Goal: Transaction & Acquisition: Purchase product/service

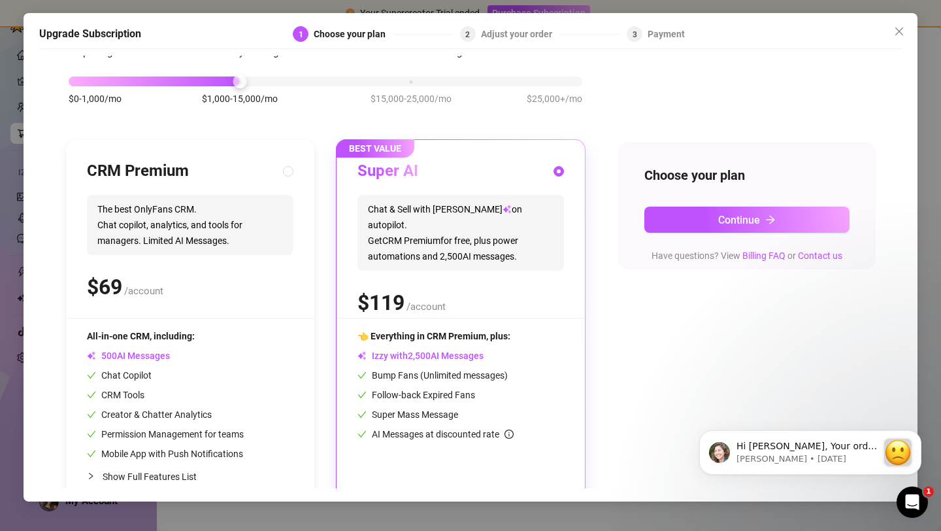
scroll to position [78, 0]
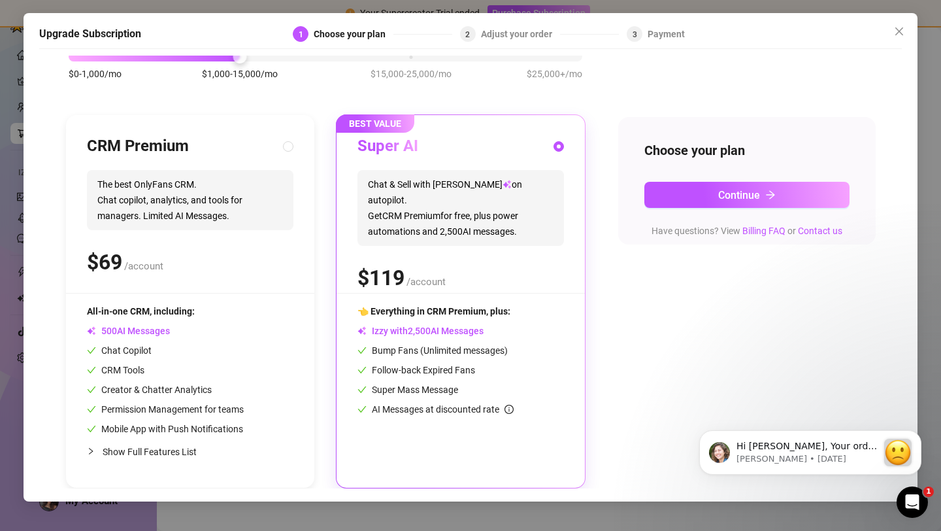
click at [225, 240] on div "CRM Premium The best OnlyFans CRM. Chat copilot, analytics, and tools for manag…" at bounding box center [190, 214] width 207 height 157
radio input "true"
radio input "false"
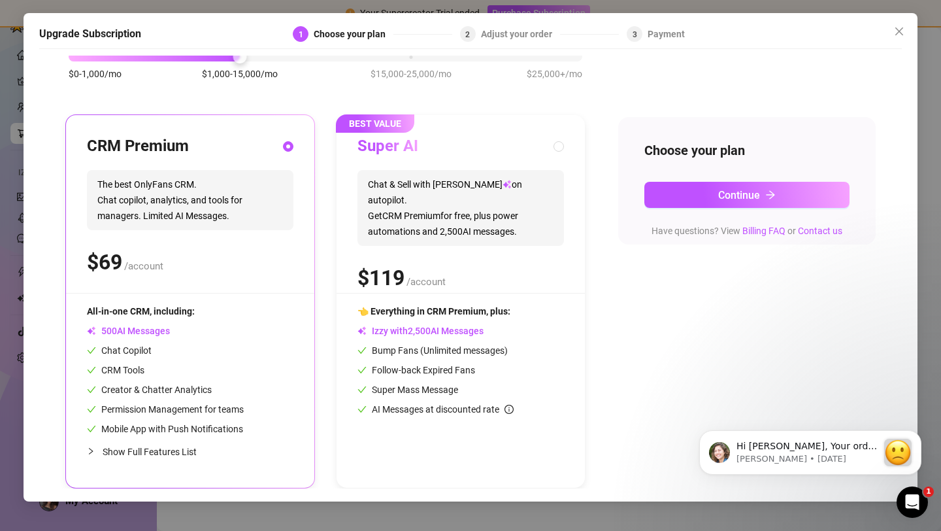
click at [534, 150] on div "Super AI" at bounding box center [460, 146] width 207 height 21
radio input "false"
radio input "true"
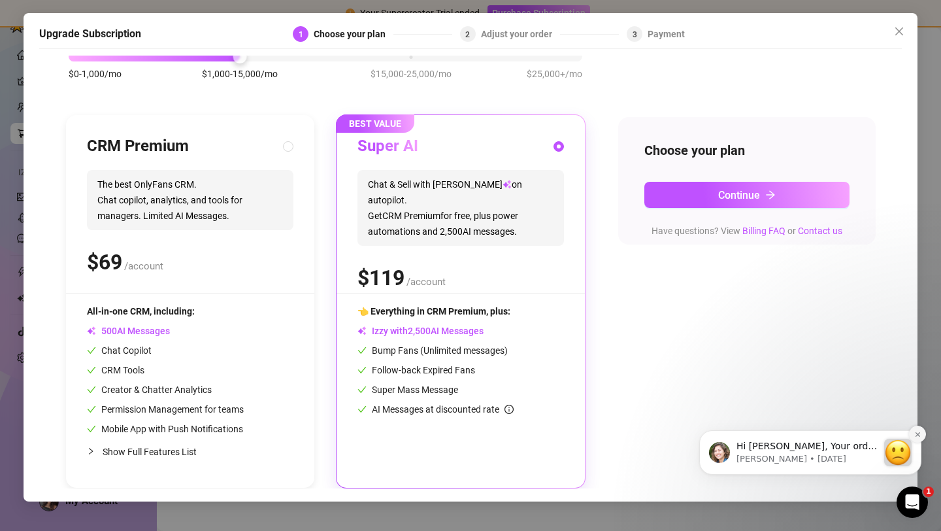
click at [919, 436] on icon "Dismiss notification" at bounding box center [917, 434] width 7 height 7
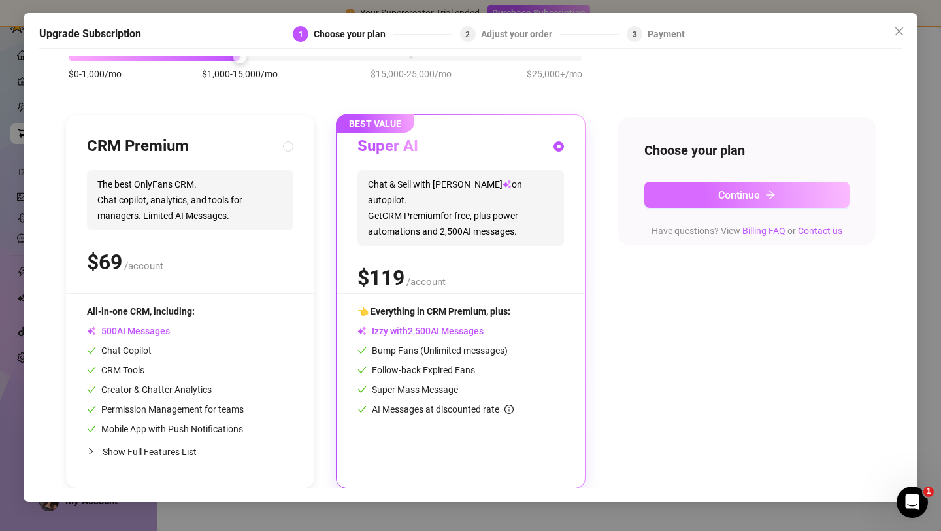
click at [752, 205] on button "Continue" at bounding box center [746, 195] width 205 height 26
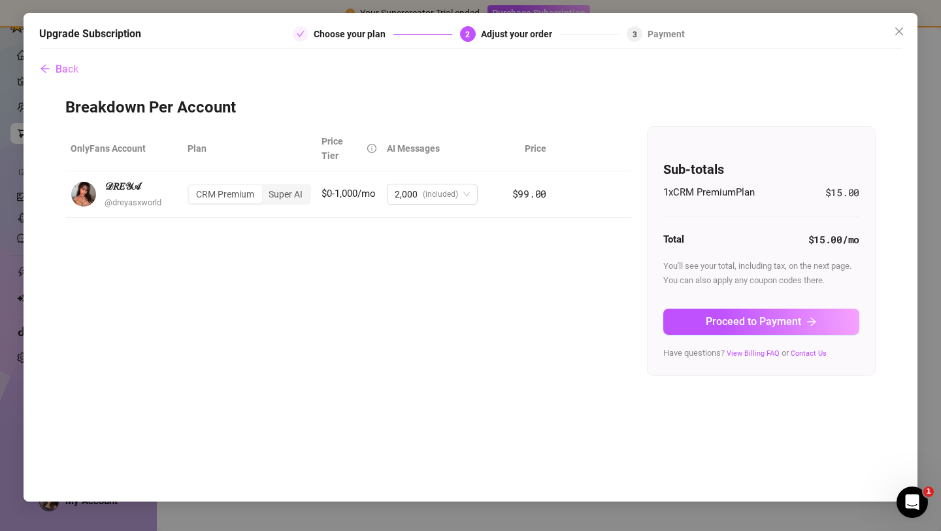
scroll to position [0, 0]
click at [462, 185] on span "2,000 (included)" at bounding box center [432, 195] width 75 height 20
click at [302, 292] on div "OnlyFans Account Plan Price Tier AI Messages Price 𝒟𝑅𝐸𝒴𝒜 @ dreyasxworld CRM Pre…" at bounding box center [470, 251] width 810 height 250
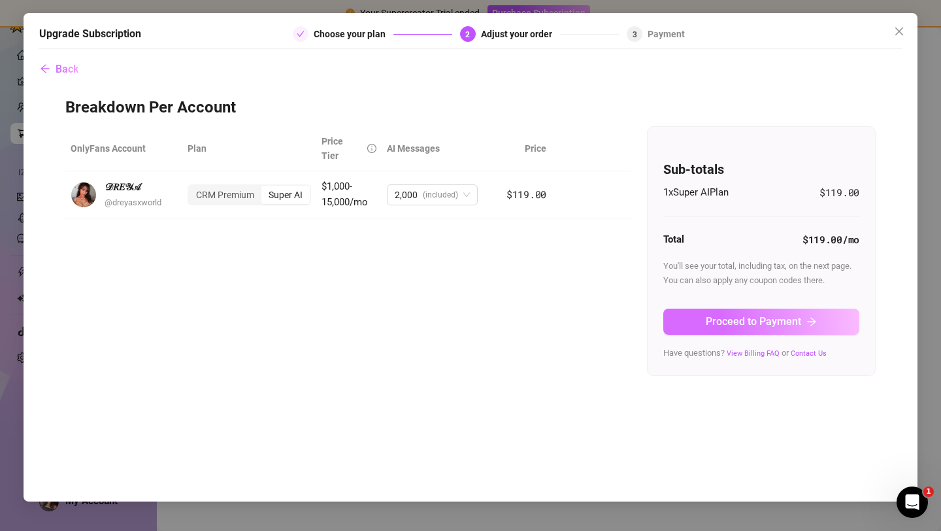
click at [769, 328] on button "Proceed to Payment" at bounding box center [761, 321] width 196 height 26
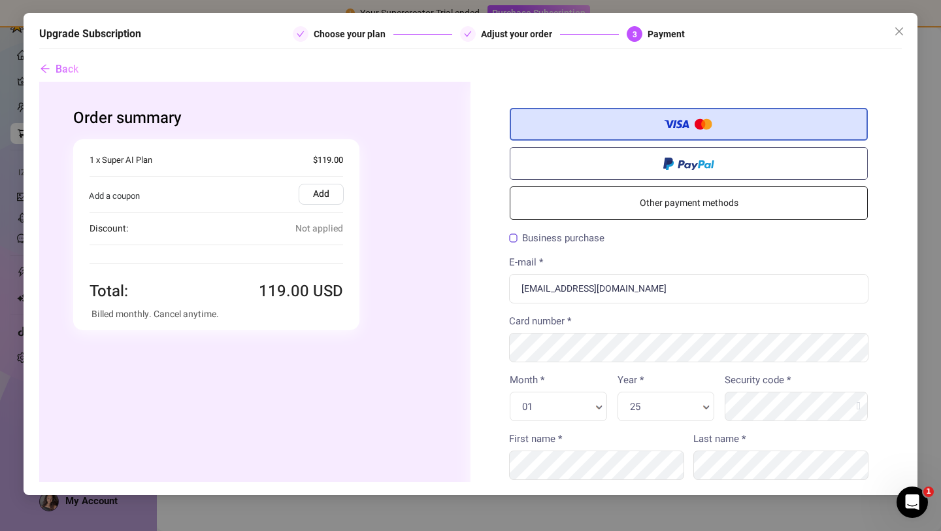
click at [313, 228] on span "Not applied" at bounding box center [319, 228] width 48 height 15
click at [318, 191] on label "Add" at bounding box center [321, 194] width 45 height 21
click at [39, 82] on input "Add" at bounding box center [39, 82] width 0 height 0
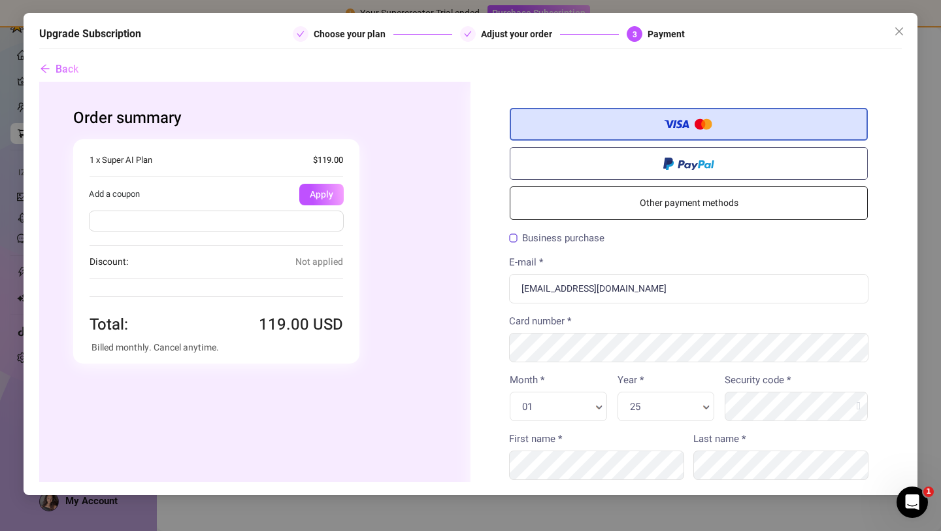
click at [230, 225] on input "text" at bounding box center [216, 220] width 255 height 21
type input "alanah70off"
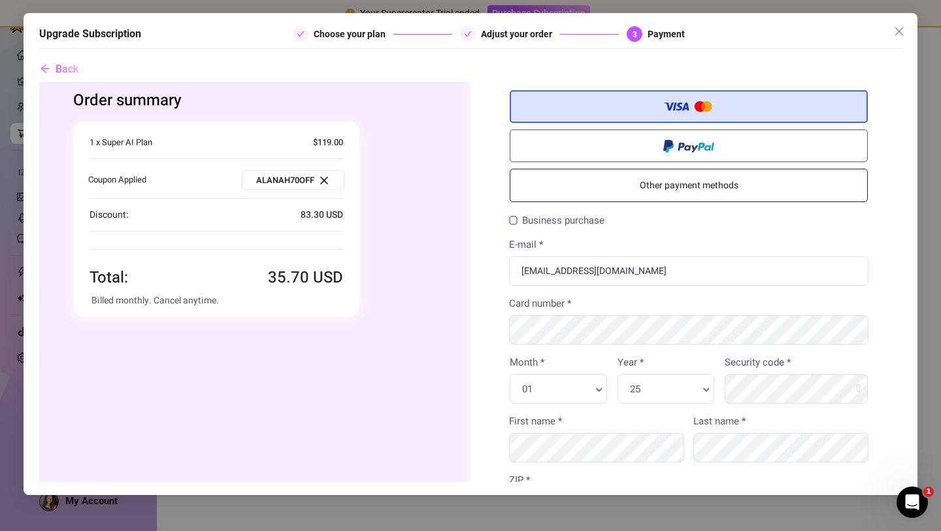
scroll to position [8, 0]
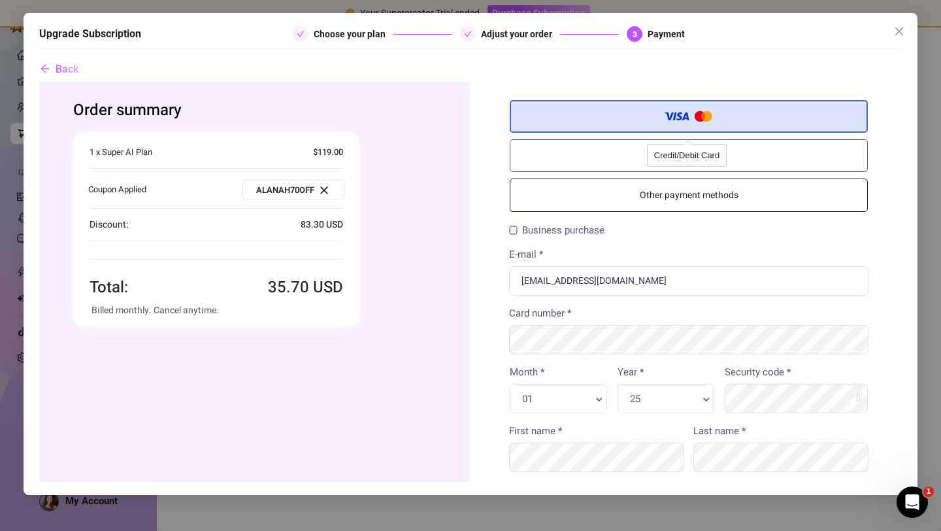
click at [631, 127] on label "Credit/Debit Card" at bounding box center [689, 116] width 358 height 33
click at [39, 82] on input "Credit/Debit Card" at bounding box center [39, 82] width 0 height 0
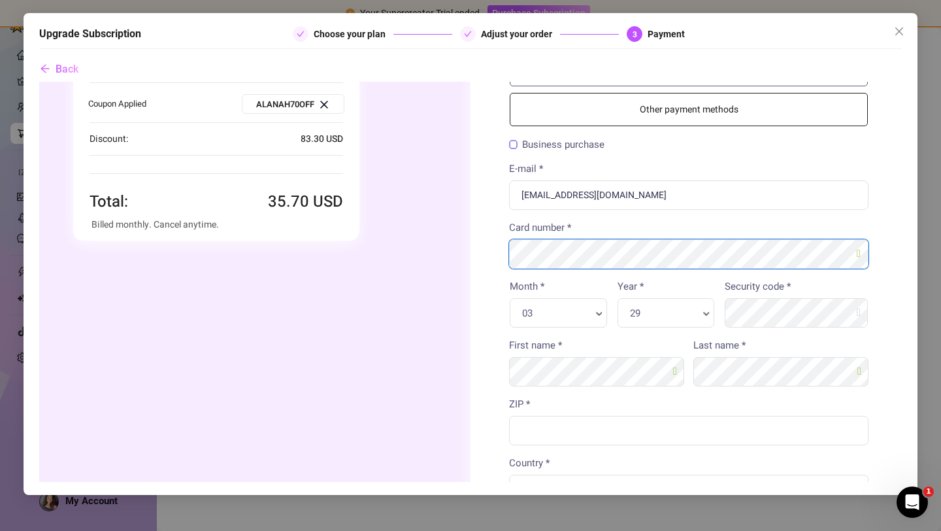
scroll to position [119, 0]
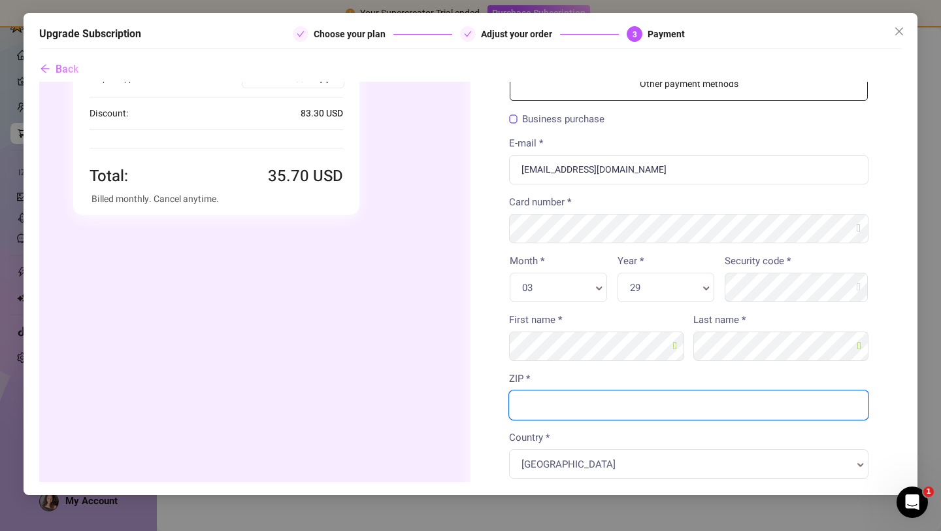
click at [670, 399] on input "ZIP *" at bounding box center [688, 404] width 359 height 29
type input "12047"
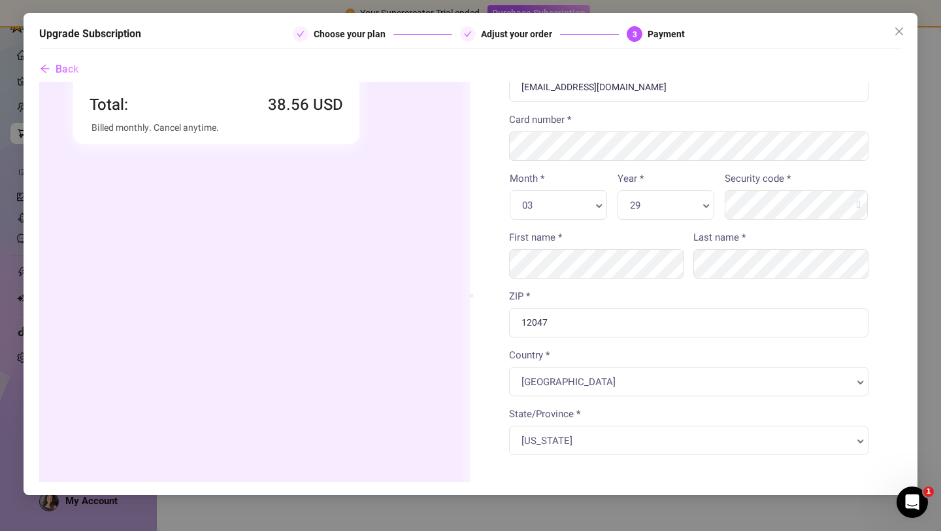
scroll to position [244, 0]
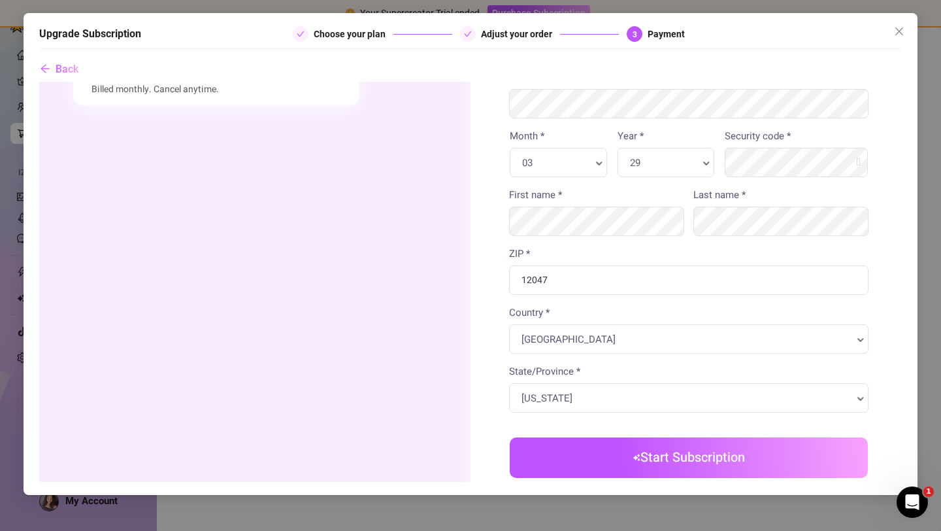
click at [646, 451] on button "Start Subscription" at bounding box center [689, 457] width 358 height 41
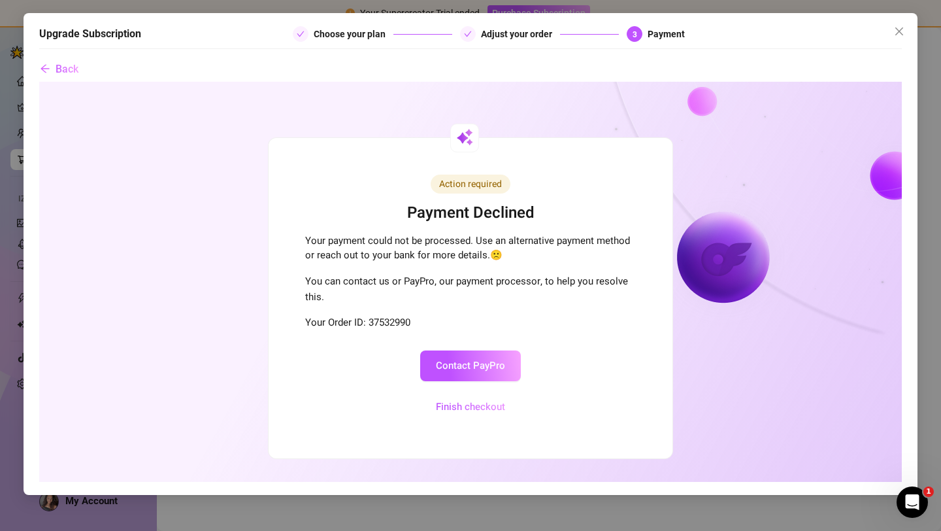
scroll to position [0, 0]
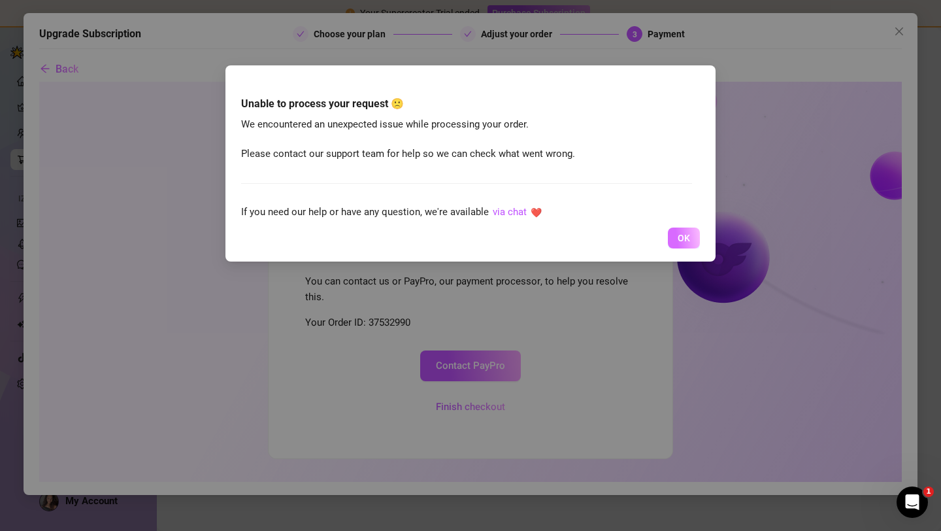
click at [683, 240] on span "OK" at bounding box center [684, 238] width 12 height 10
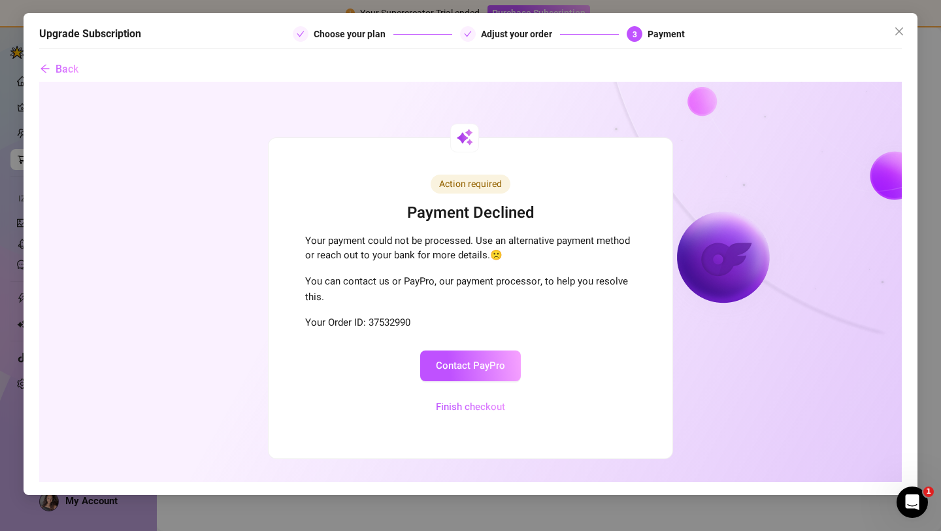
click at [463, 405] on button "Finish checkout" at bounding box center [470, 406] width 101 height 31
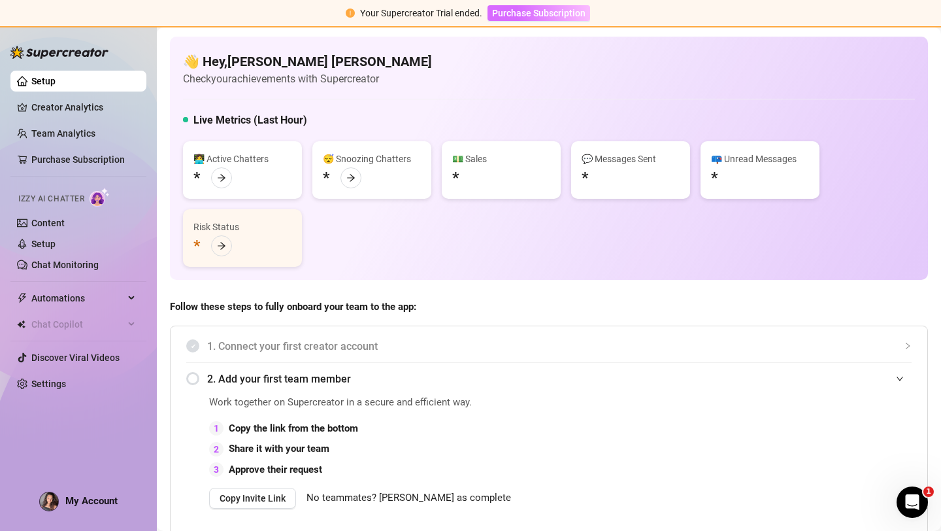
click at [520, 14] on span "Purchase Subscription" at bounding box center [538, 13] width 93 height 10
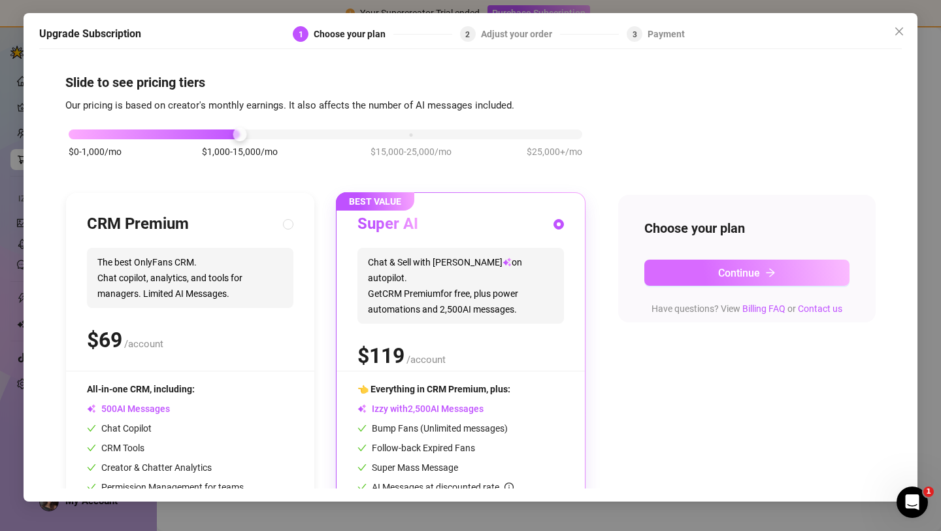
click at [710, 275] on button "Continue" at bounding box center [746, 272] width 205 height 26
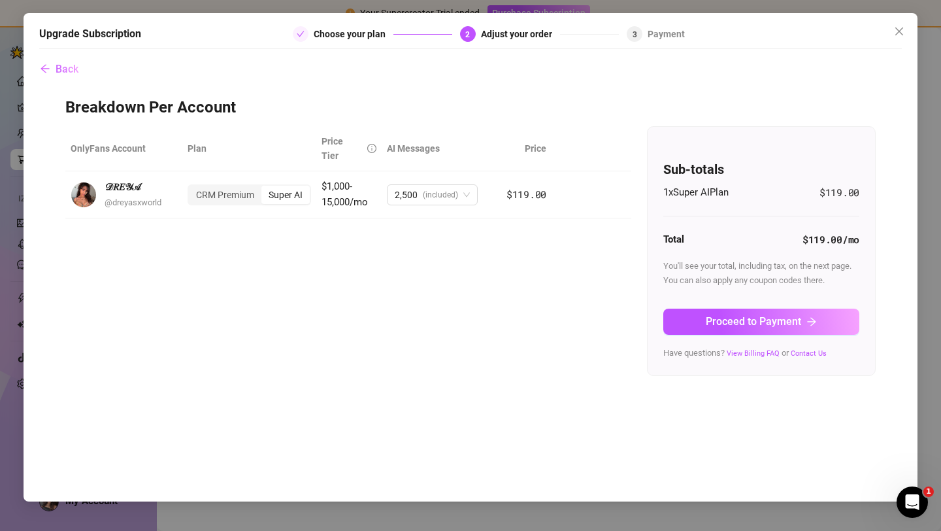
click at [214, 149] on th "Plan" at bounding box center [249, 148] width 134 height 45
click at [731, 328] on button "Proceed to Payment" at bounding box center [761, 321] width 196 height 26
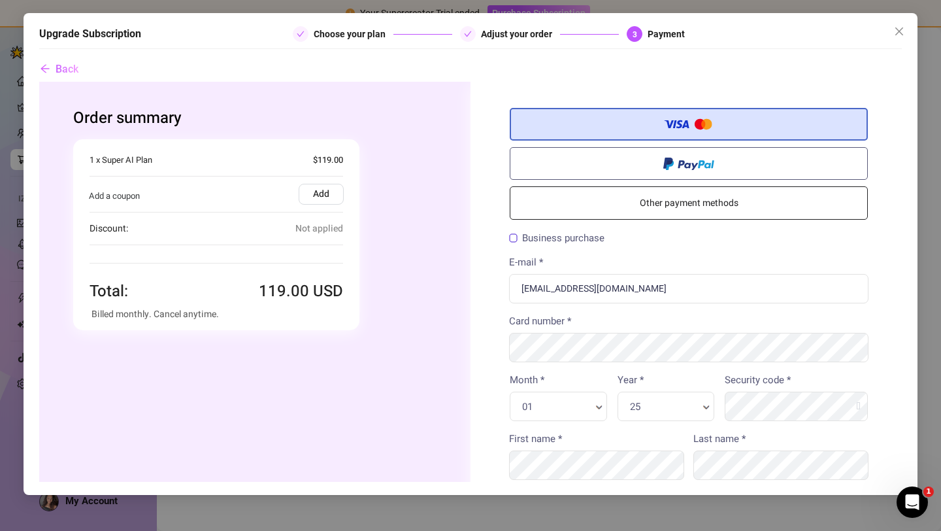
click at [340, 184] on label "Add" at bounding box center [321, 194] width 45 height 21
click at [39, 82] on input "Add" at bounding box center [39, 82] width 0 height 0
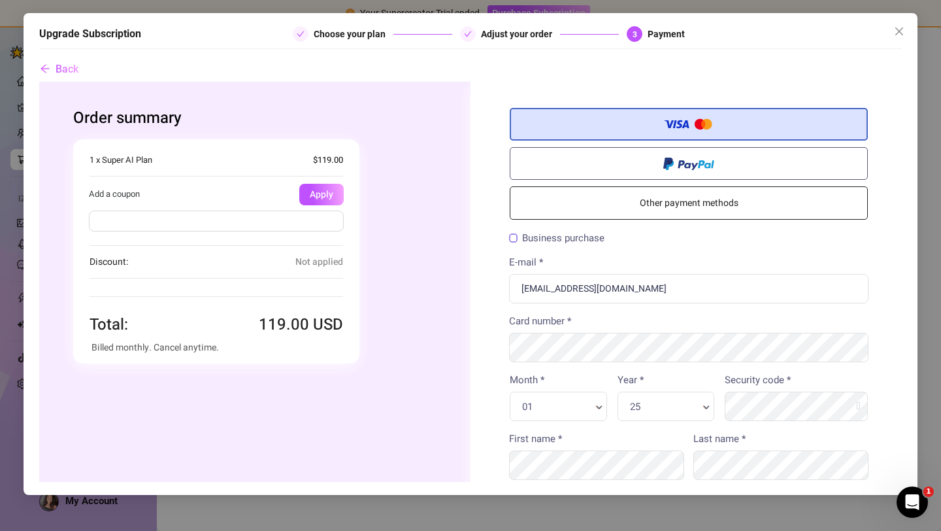
click at [222, 222] on input "text" at bounding box center [216, 220] width 255 height 21
type input "alanah80off"
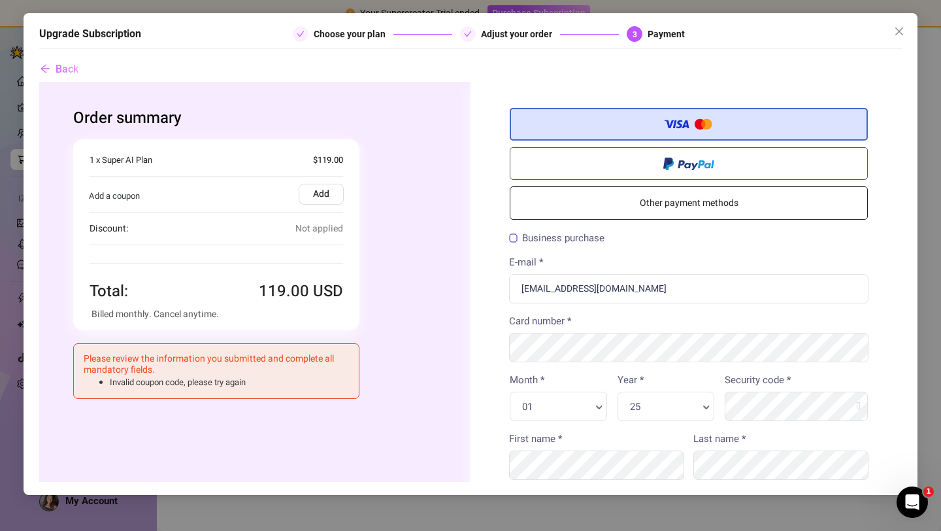
click at [310, 194] on label "Add" at bounding box center [321, 194] width 45 height 21
click at [39, 82] on input "Add" at bounding box center [39, 82] width 0 height 0
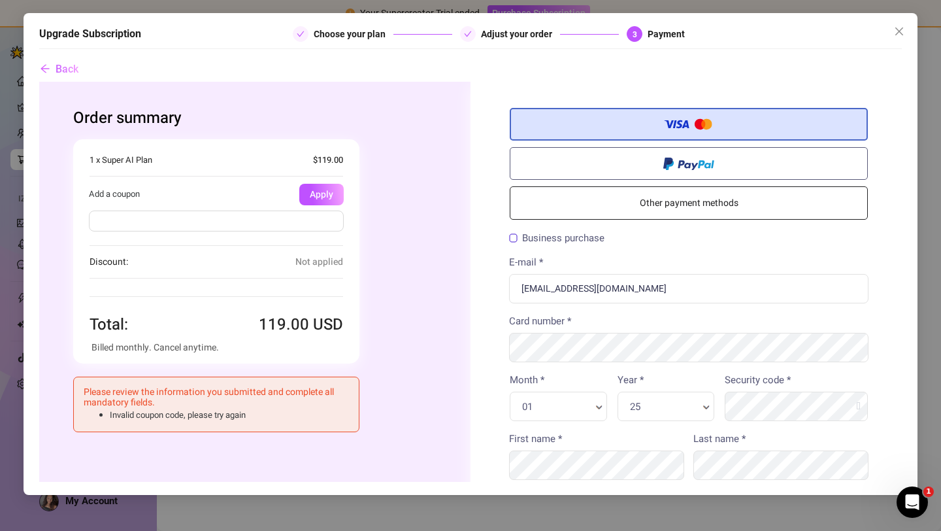
click at [163, 219] on input "text" at bounding box center [216, 220] width 255 height 21
type input "alanah70off"
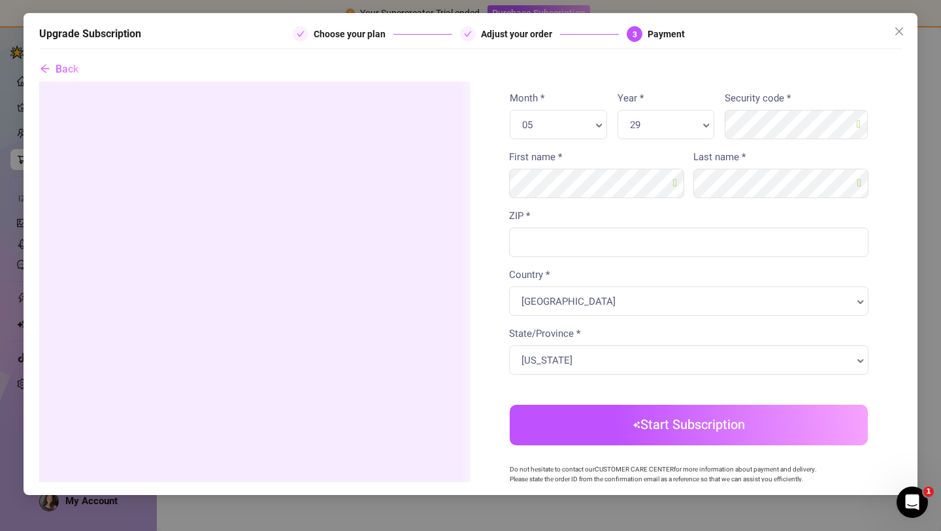
scroll to position [289, 0]
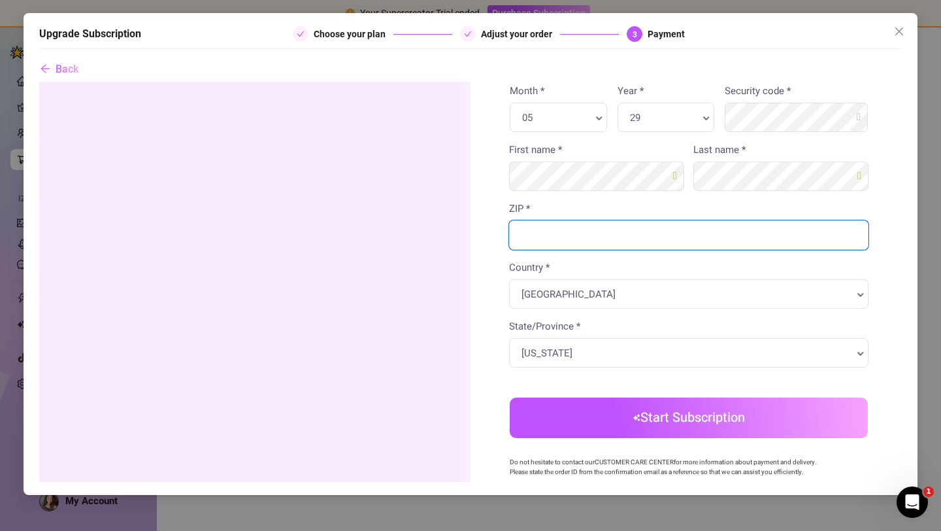
click at [585, 238] on input "ZIP *" at bounding box center [688, 234] width 359 height 29
type input "12047"
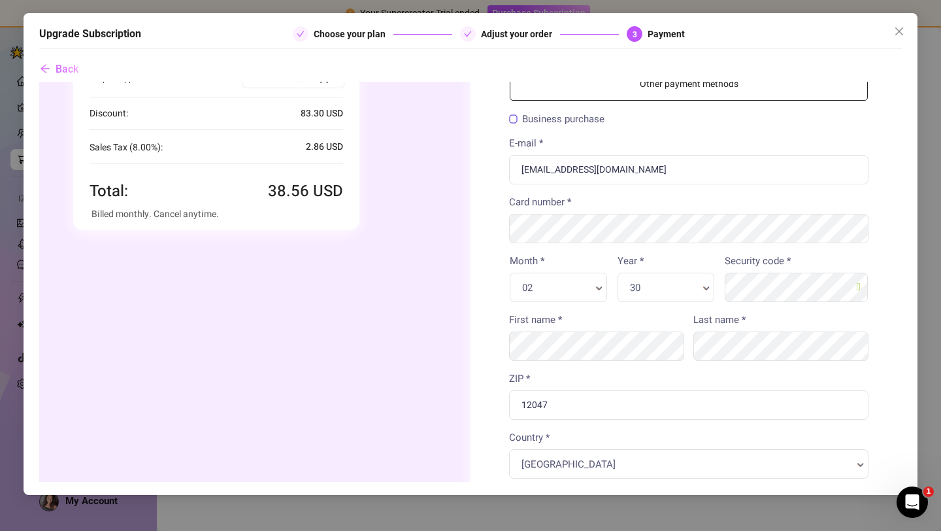
scroll to position [107, 0]
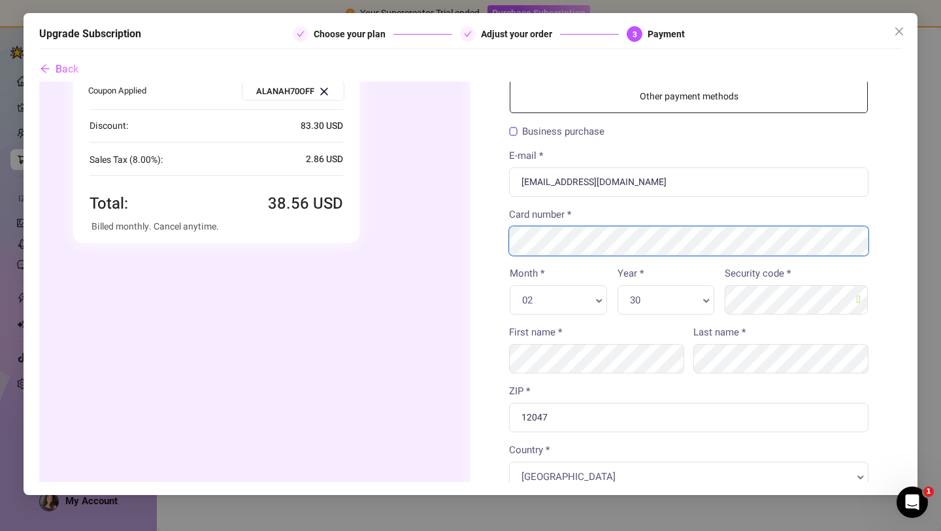
click at [482, 229] on div "Credit/Debit Card Other payment methods Billing Information Business purchase" at bounding box center [689, 385] width 437 height 821
click at [497, 408] on div "Credit/Debit Card Other payment methods Billing Information Business purchase" at bounding box center [689, 385] width 437 height 821
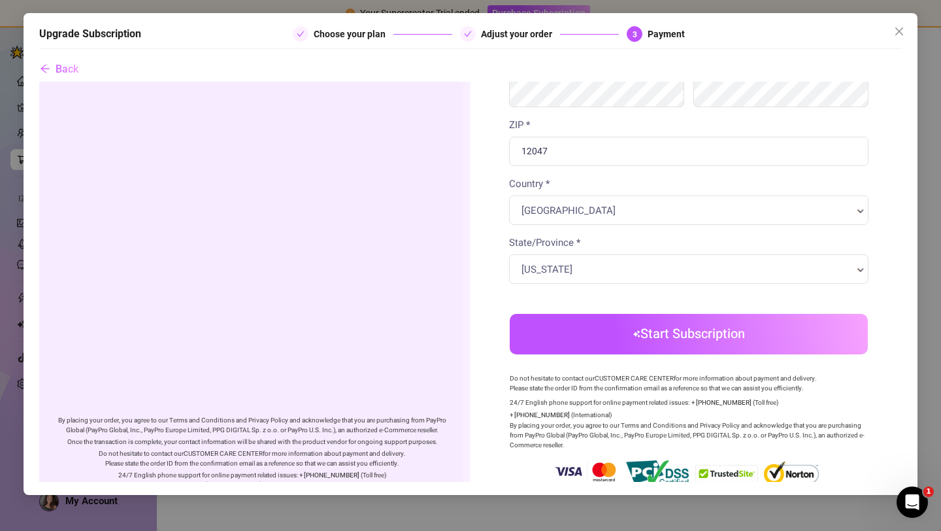
scroll to position [376, 0]
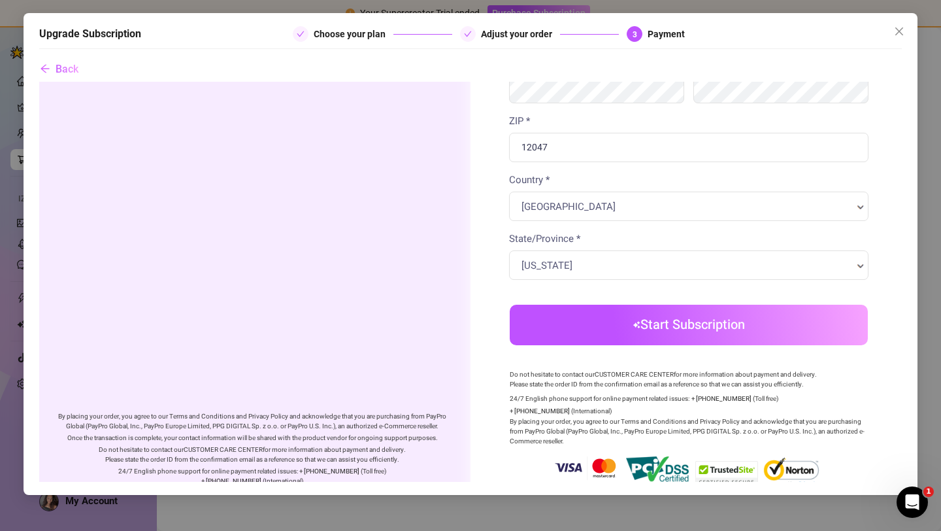
click at [660, 338] on button "Start Subscription" at bounding box center [689, 325] width 358 height 41
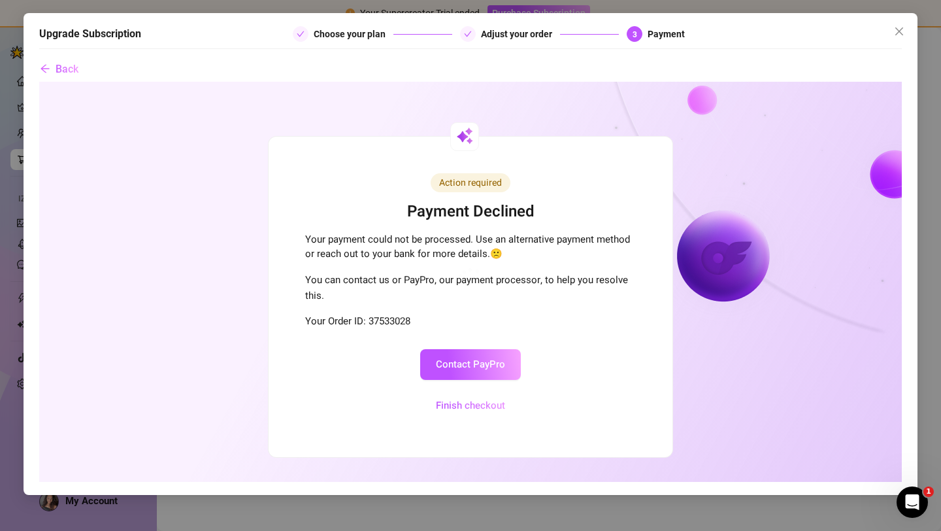
scroll to position [0, 0]
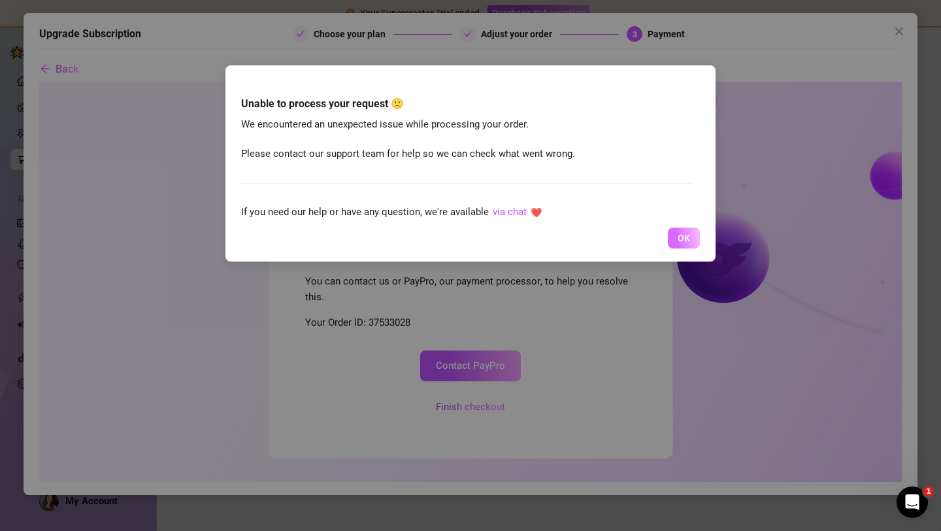
click at [689, 244] on button "OK" at bounding box center [684, 237] width 32 height 21
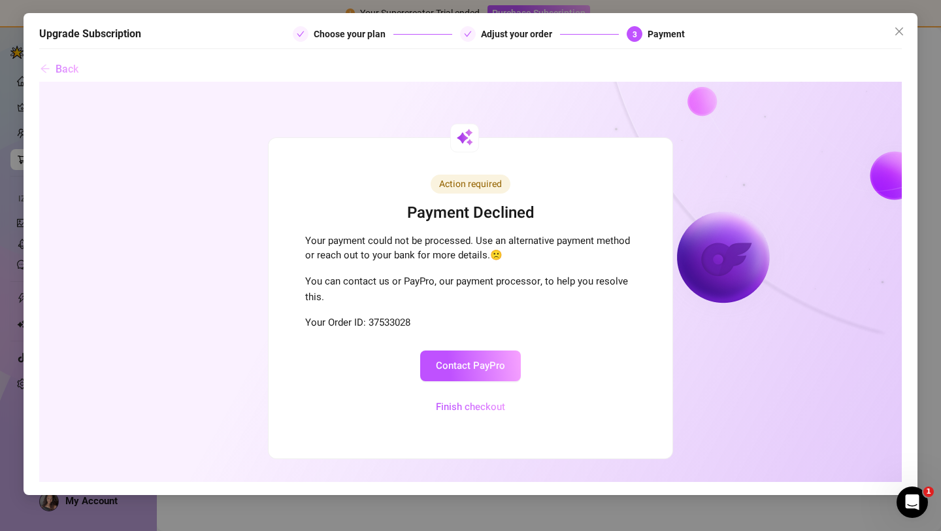
click at [65, 68] on span "Back" at bounding box center [67, 69] width 23 height 12
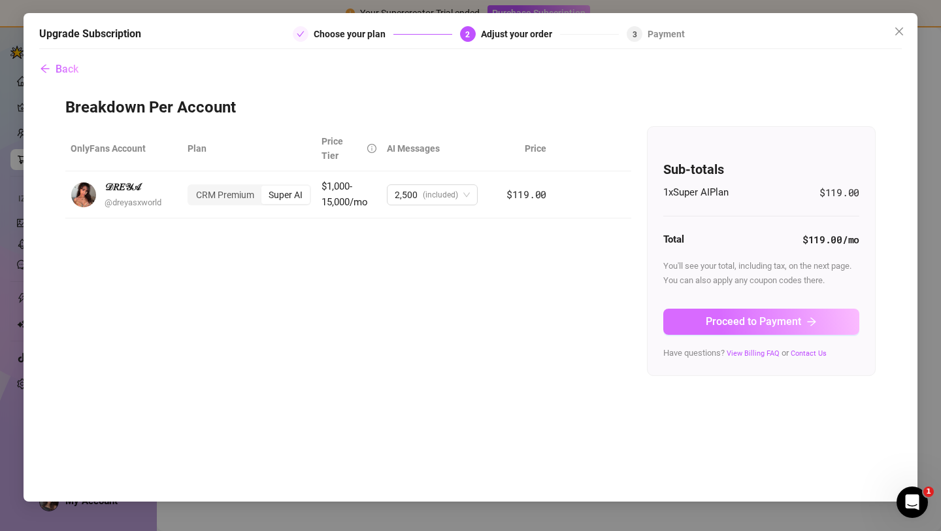
click at [767, 324] on span "Proceed to Payment" at bounding box center [753, 321] width 95 height 12
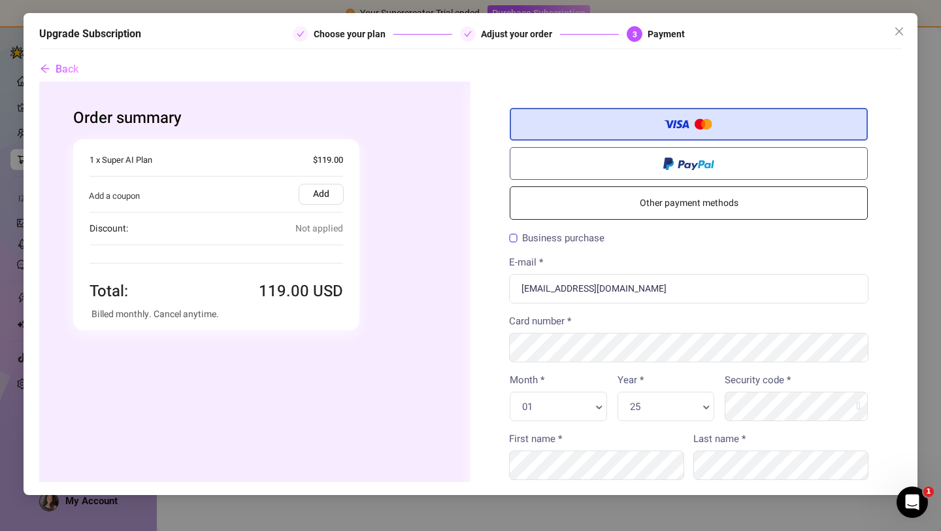
drag, startPoint x: 329, startPoint y: 223, endPoint x: 325, endPoint y: 203, distance: 20.6
click at [327, 216] on div "Discount: Not applied" at bounding box center [217, 228] width 254 height 33
click at [324, 195] on label "Add" at bounding box center [321, 194] width 45 height 21
click at [39, 82] on input "Add" at bounding box center [39, 82] width 0 height 0
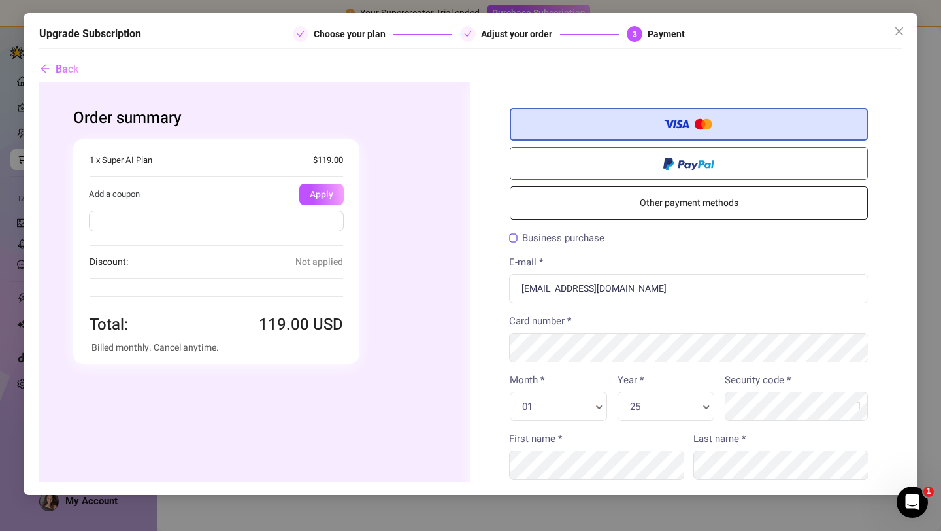
click at [167, 231] on div at bounding box center [217, 223] width 288 height 37
click at [169, 221] on input "text" at bounding box center [216, 220] width 255 height 21
type input "alanah70off"
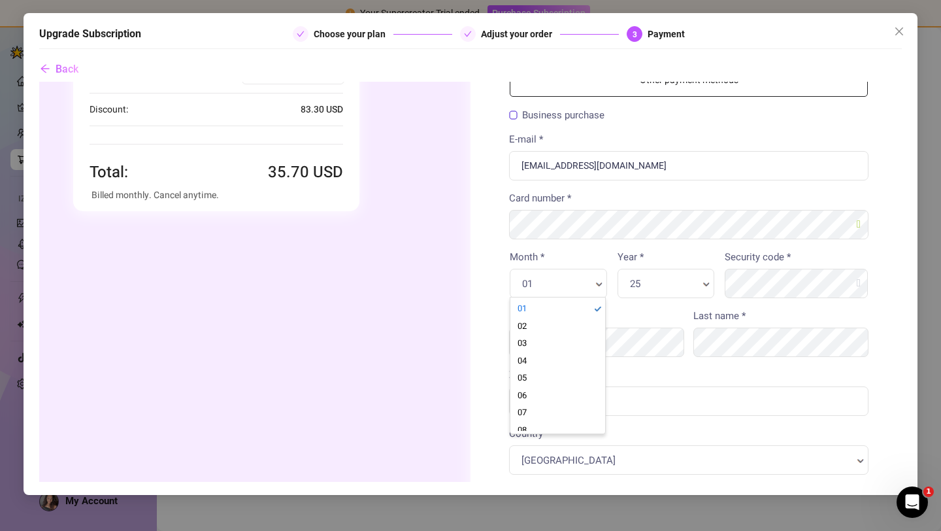
scroll to position [0, 3]
type input "2"
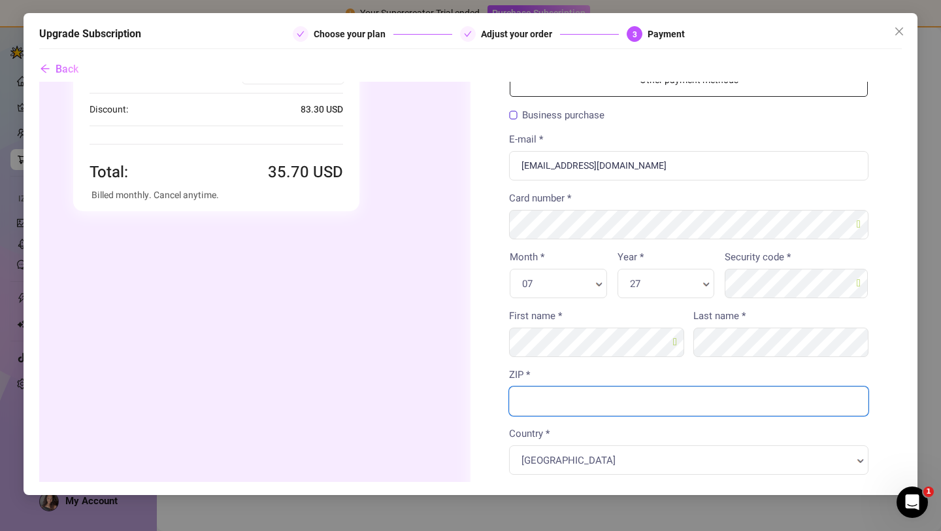
click at [699, 394] on input "ZIP *" at bounding box center [688, 400] width 359 height 29
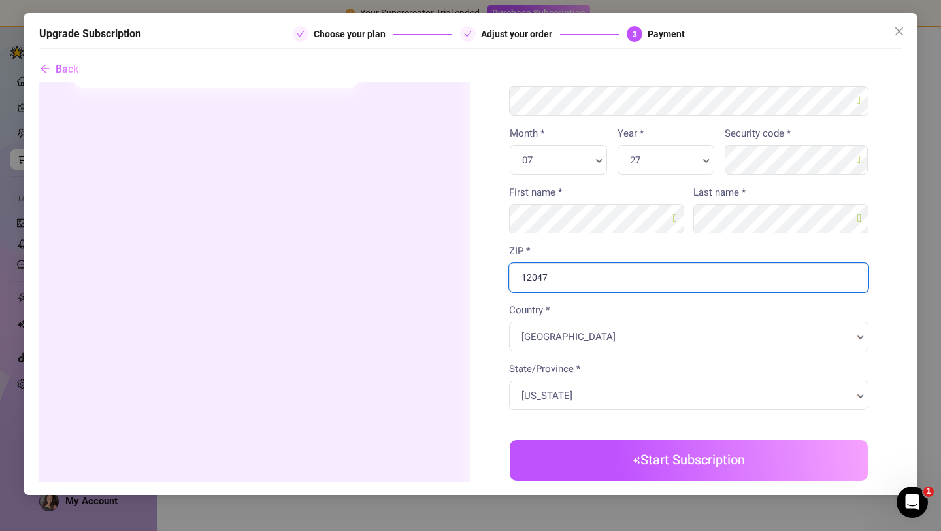
scroll to position [276, 0]
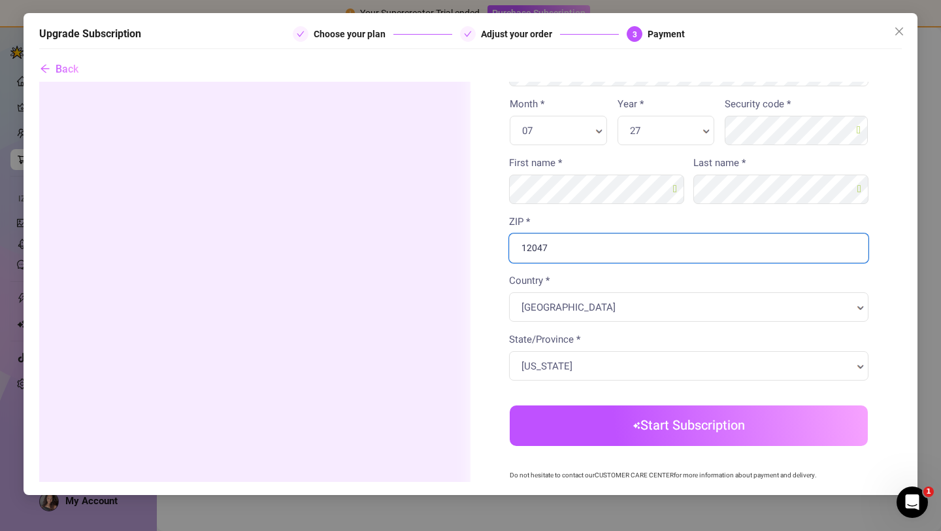
type input "12047"
click at [661, 420] on body "Order summary You're buying" at bounding box center [470, 216] width 863 height 821
click at [679, 426] on button "Start Subscription" at bounding box center [689, 425] width 358 height 41
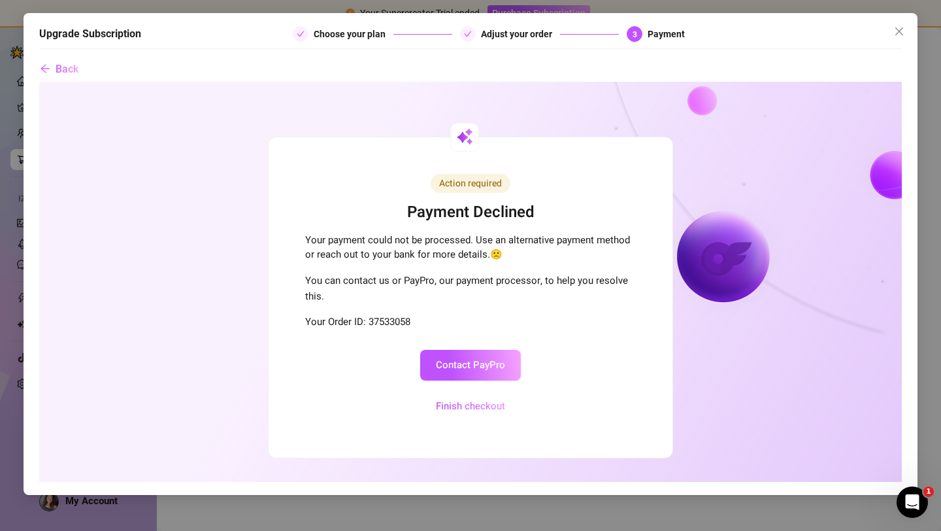
scroll to position [0, 0]
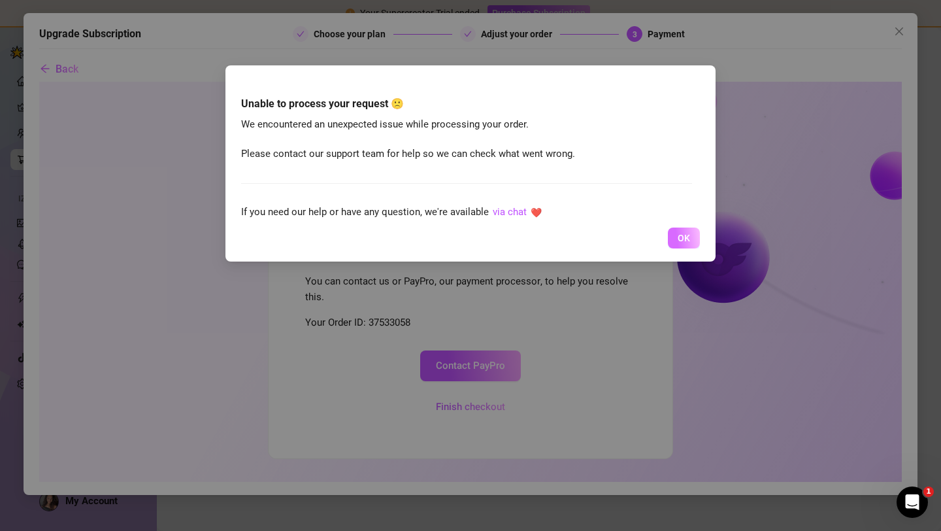
click at [676, 248] on button "OK" at bounding box center [684, 237] width 32 height 21
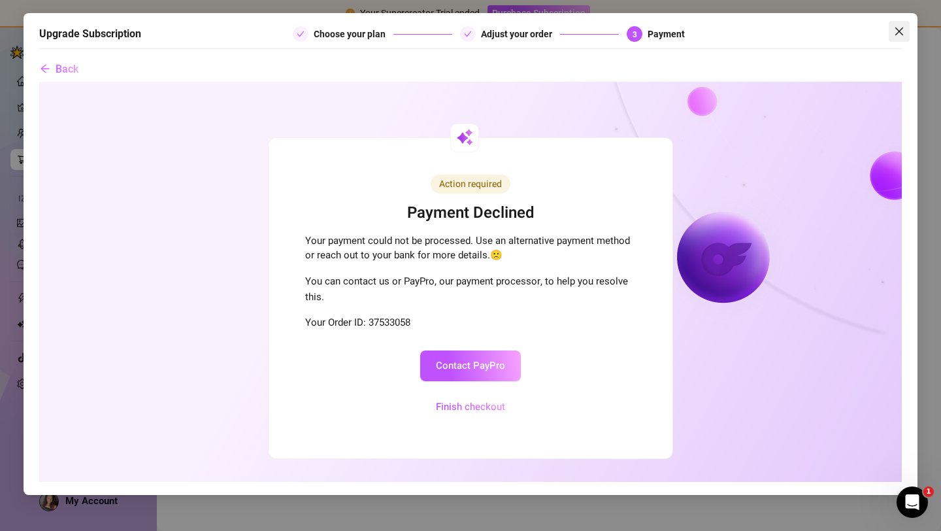
click at [906, 36] on span "Close" at bounding box center [899, 31] width 21 height 10
